Goal: Task Accomplishment & Management: Use online tool/utility

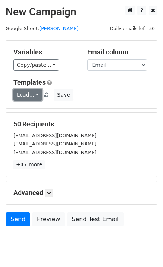
click at [34, 94] on link "Load..." at bounding box center [27, 95] width 29 height 12
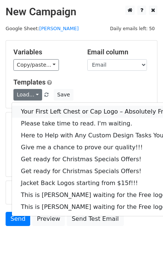
click at [42, 111] on link "Your First Left Chest or Cap Logo – Absolutely Free" at bounding box center [101, 112] width 178 height 12
